Goal: Check status: Check status

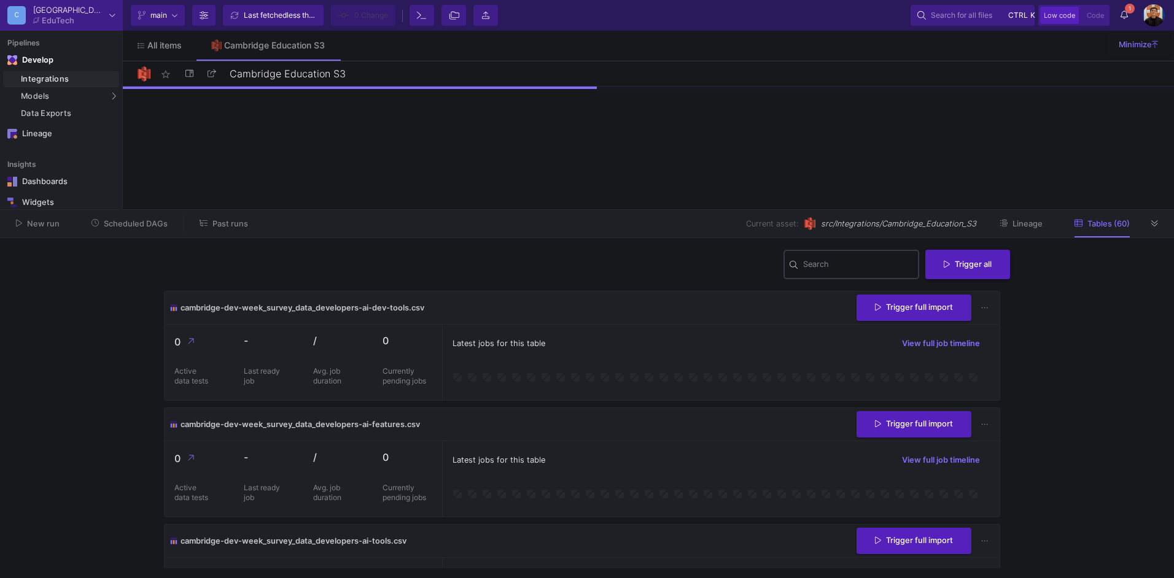
click at [844, 258] on div "Search" at bounding box center [858, 264] width 111 height 32
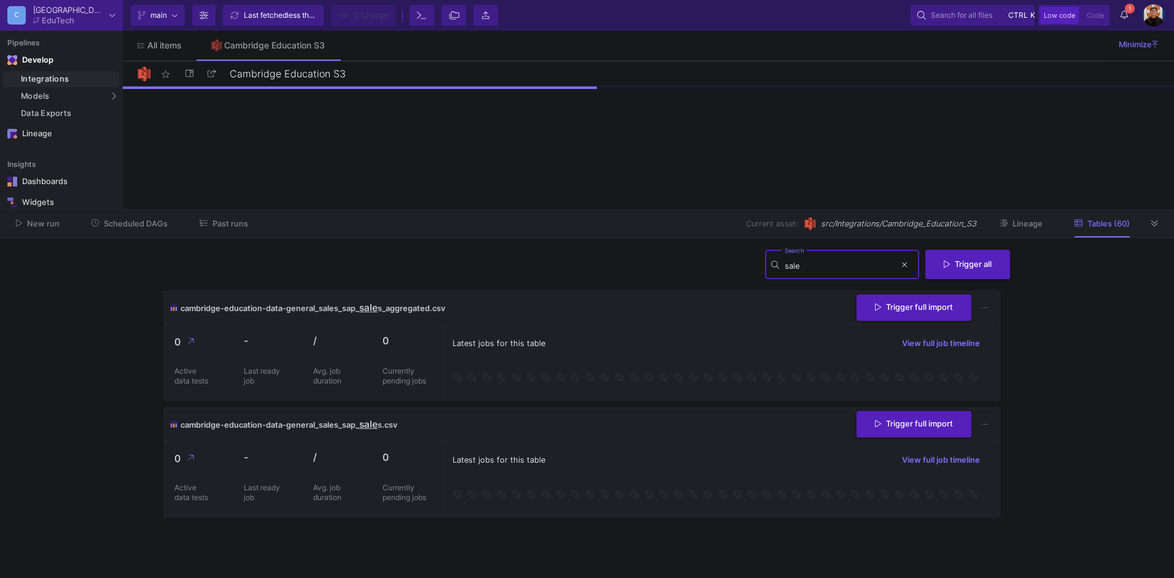
type input "sale"
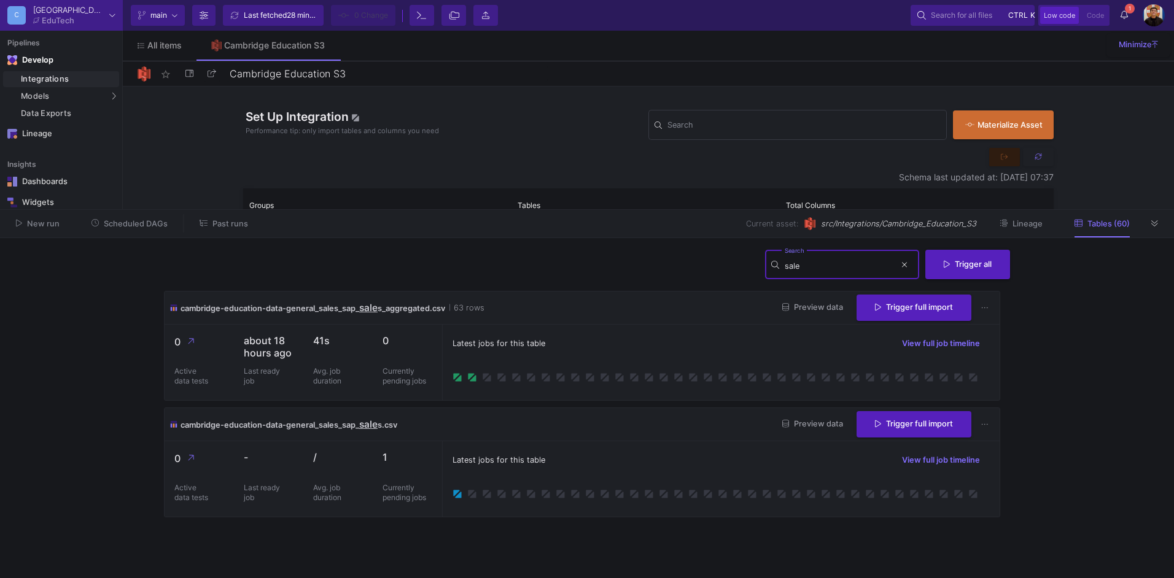
drag, startPoint x: 813, startPoint y: 265, endPoint x: 751, endPoint y: 246, distance: 64.9
click at [751, 246] on y42-job-history "sale Search Trigger all cambridge-education-data-general_sales_sap_ sale s_aggr…" at bounding box center [587, 408] width 866 height 340
type input "sales"
click at [828, 424] on span "Preview data" at bounding box center [812, 423] width 61 height 9
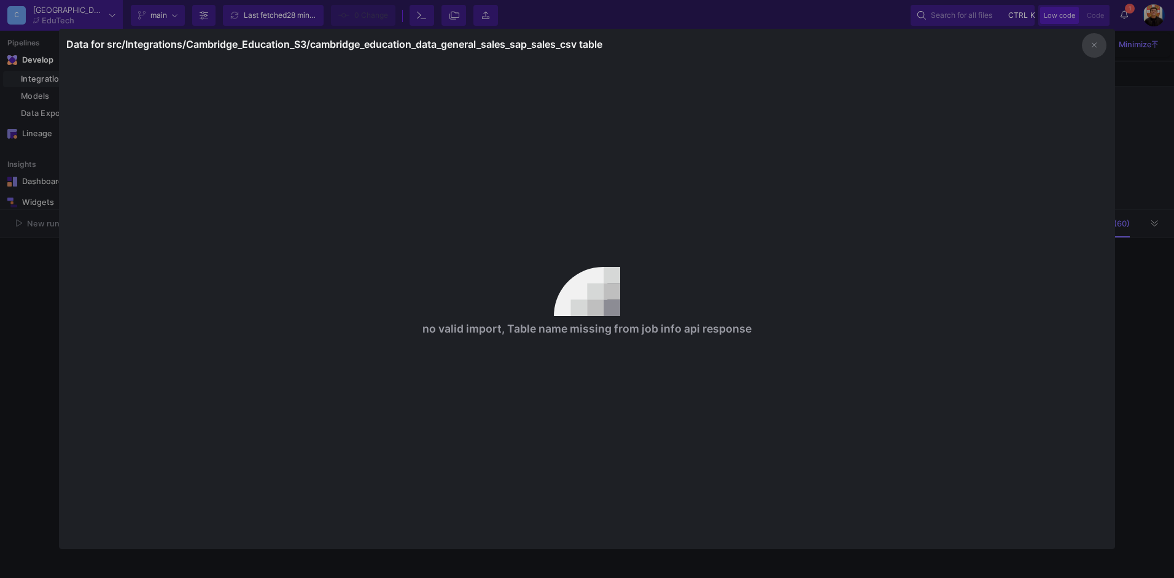
click at [1167, 264] on div at bounding box center [587, 289] width 1174 height 578
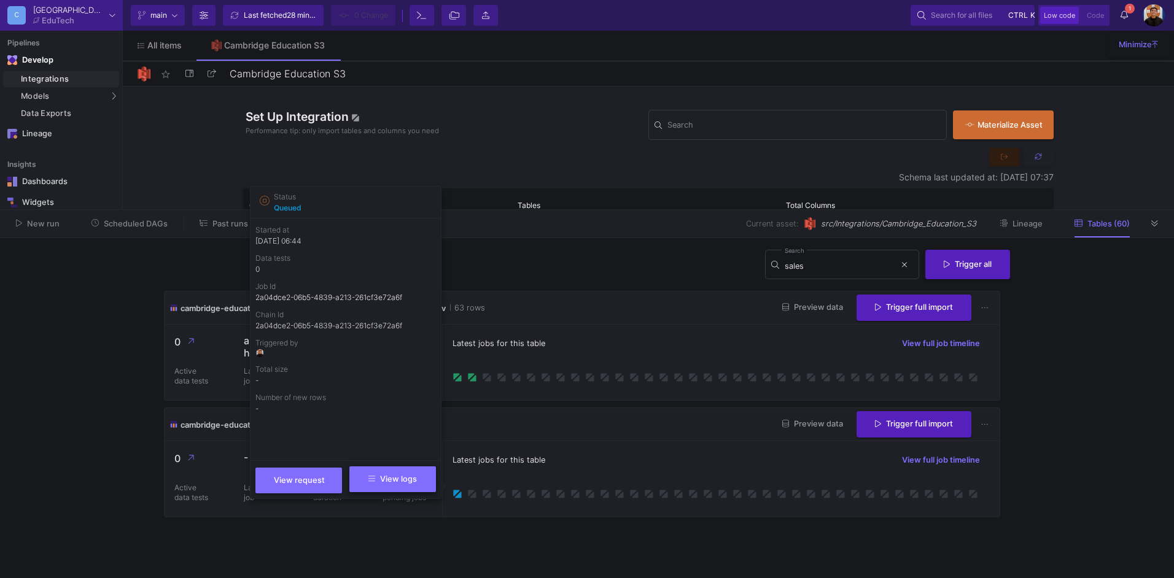
click at [422, 488] on button "View logs" at bounding box center [392, 480] width 87 height 26
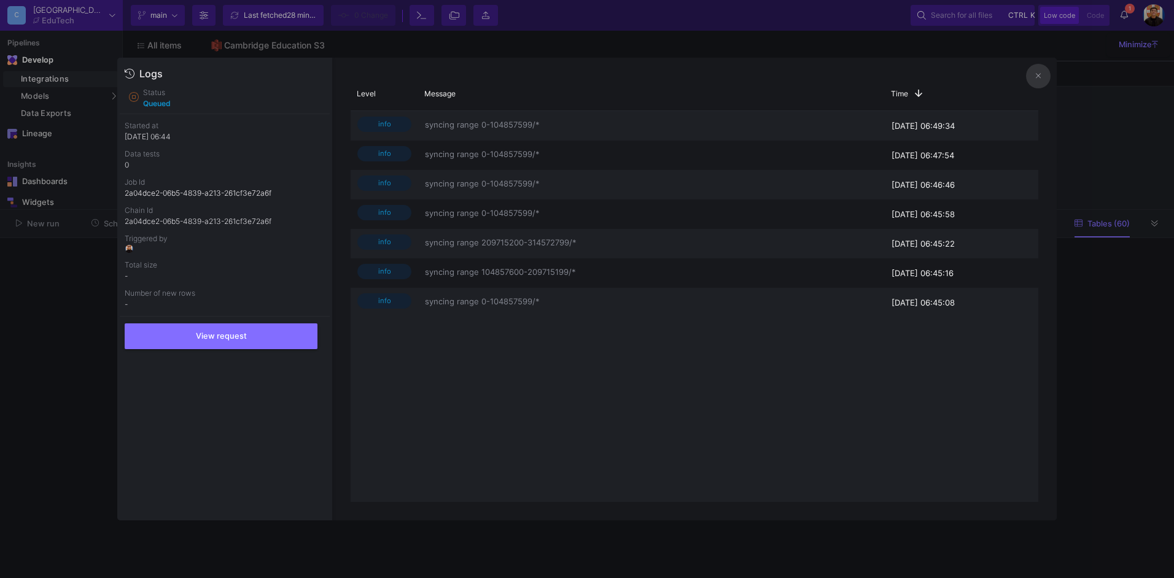
click at [77, 345] on div at bounding box center [587, 289] width 1174 height 578
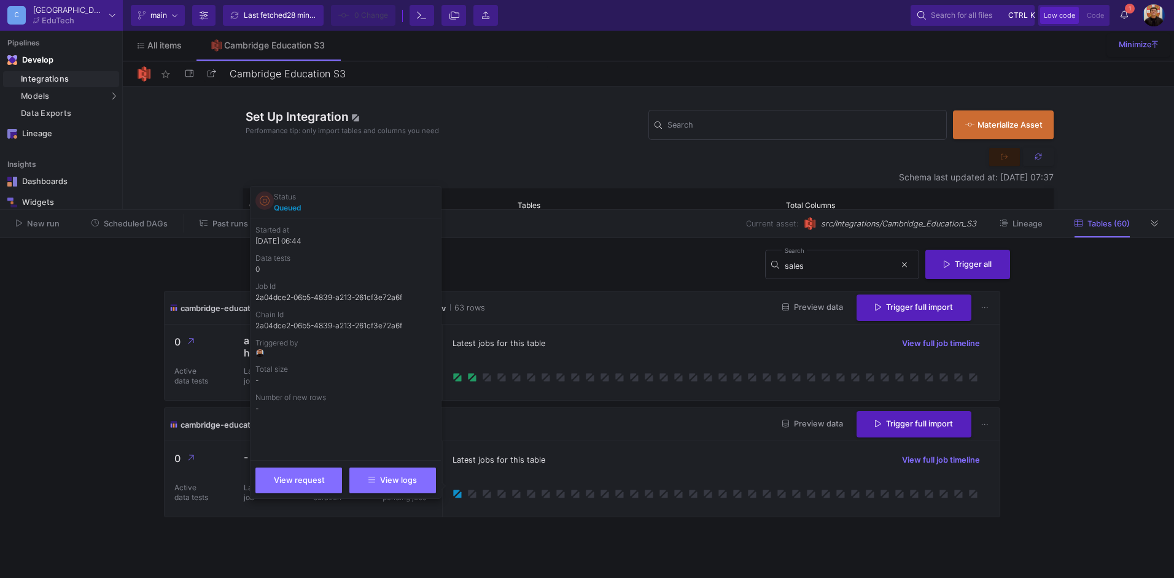
click at [263, 203] on icon at bounding box center [265, 201] width 10 height 10
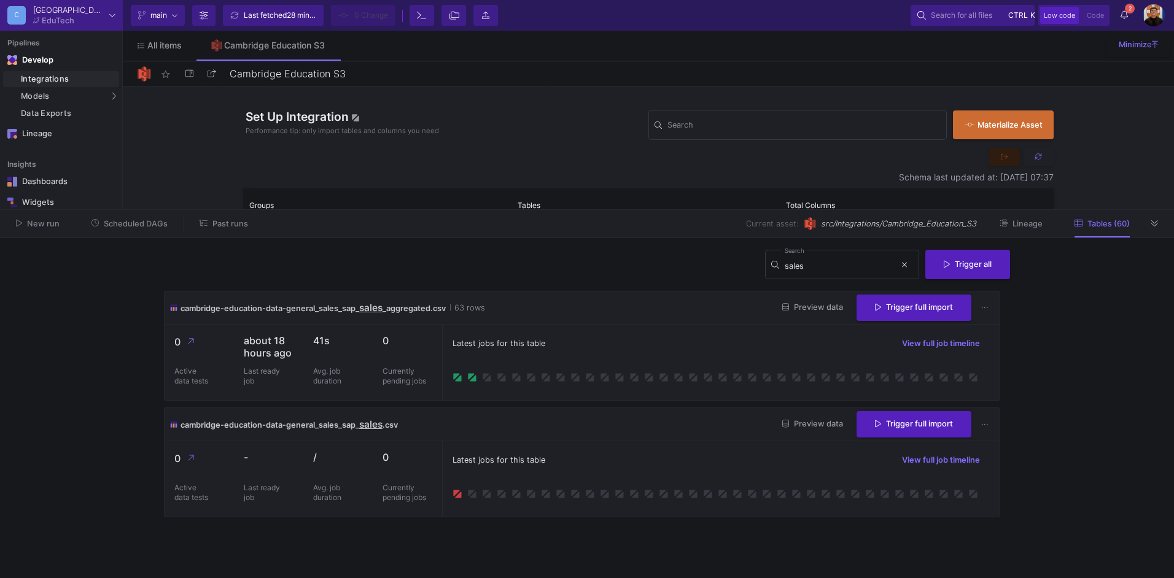
click at [583, 436] on div "cambridge-education-data-general_sales_sap_ sales .csv Preview data Trigger ful…" at bounding box center [582, 424] width 835 height 33
click at [908, 416] on button "Trigger full import" at bounding box center [913, 423] width 115 height 26
